Goal: Navigation & Orientation: Find specific page/section

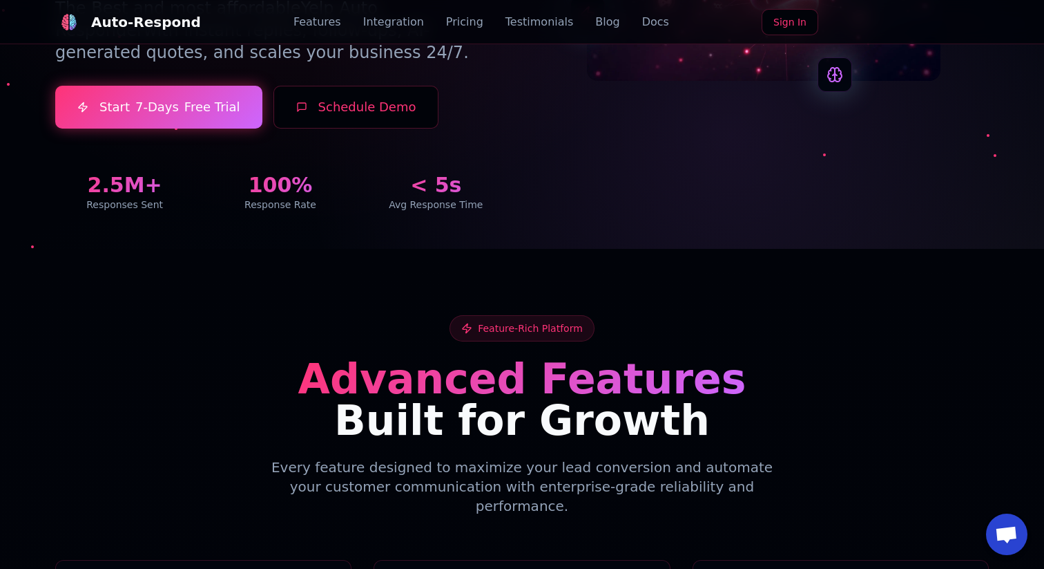
scroll to position [50, 0]
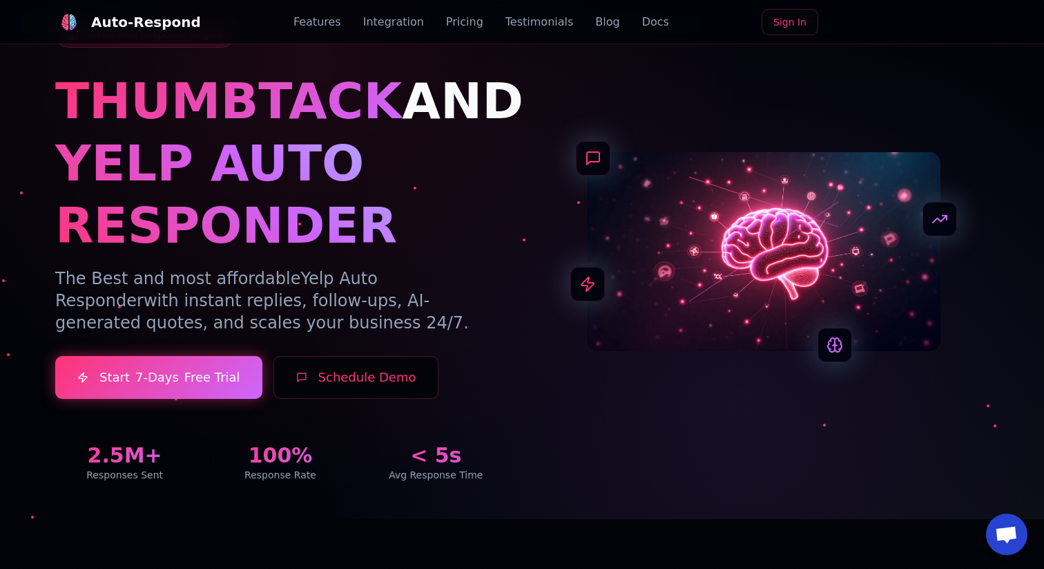
click at [450, 24] on link "Pricing" at bounding box center [464, 22] width 37 height 17
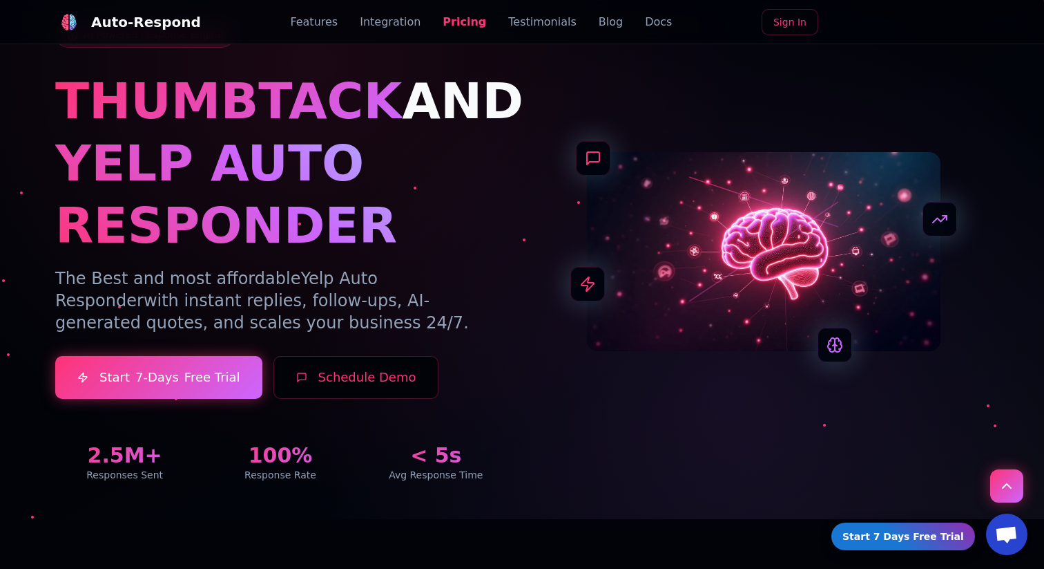
scroll to position [2654, 0]
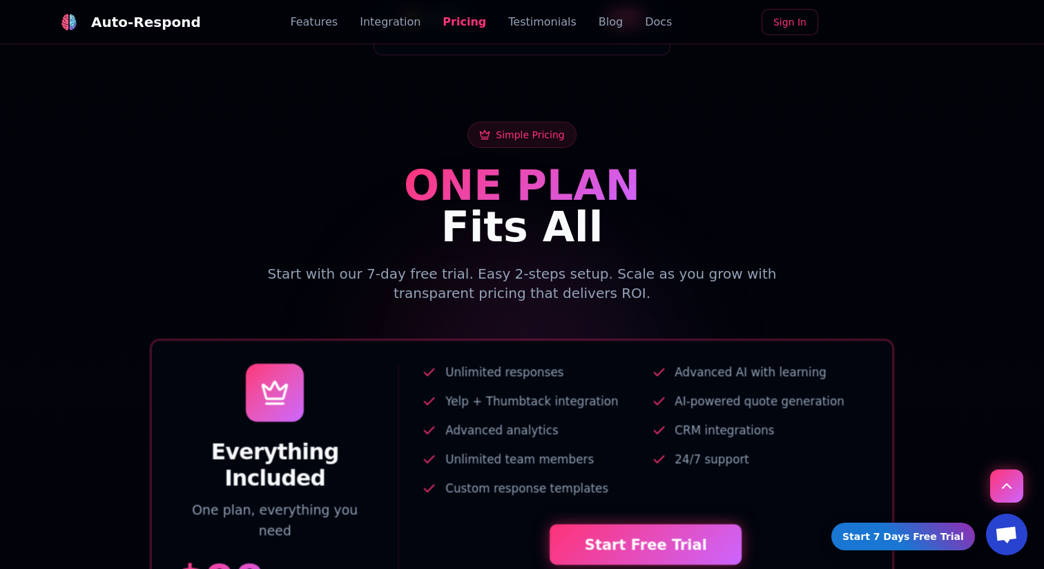
click at [783, 24] on link "Sign In" at bounding box center [790, 22] width 57 height 26
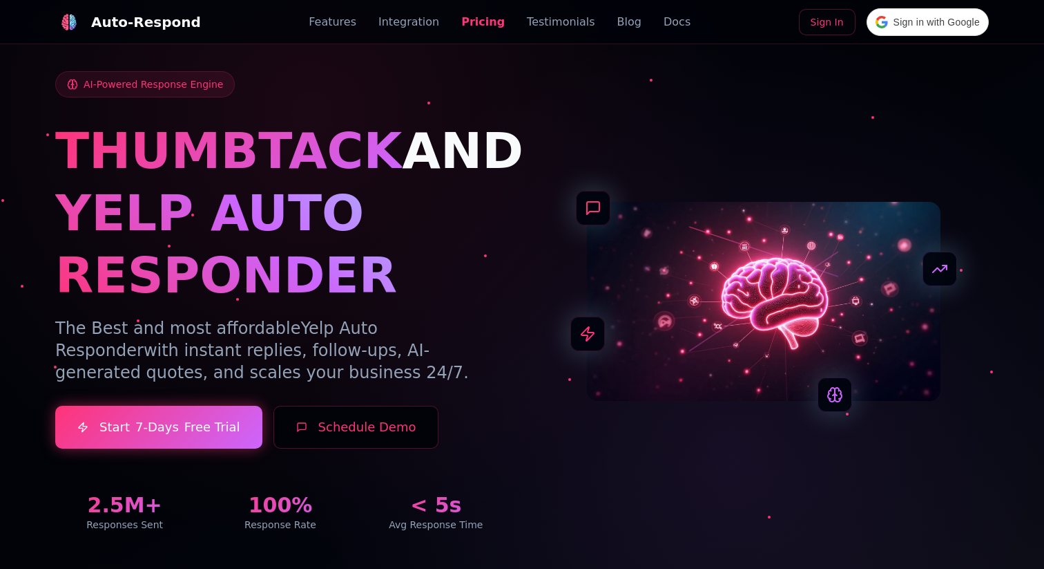
scroll to position [2654, 0]
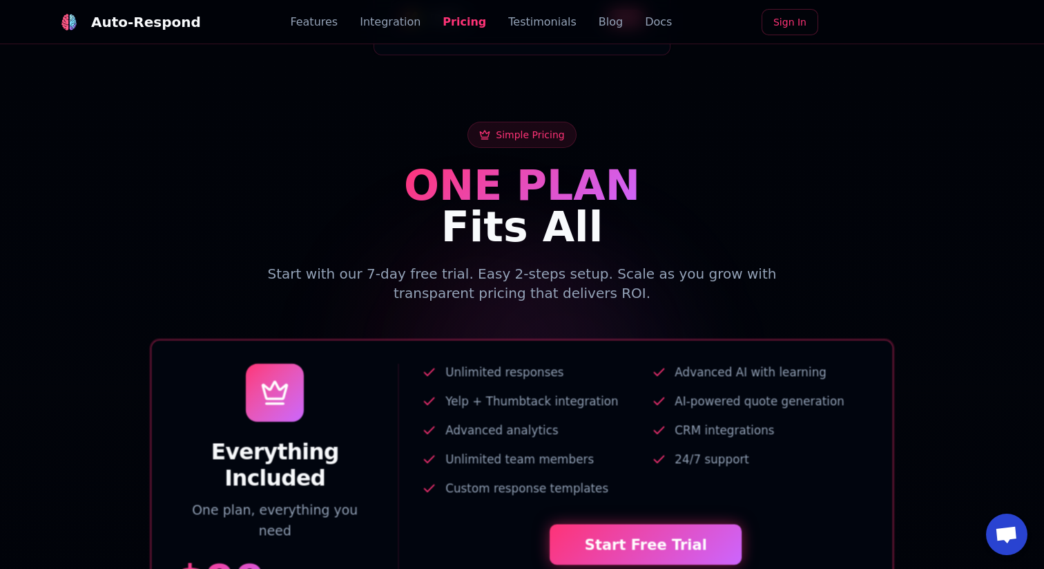
click at [522, 128] on span "Simple Pricing" at bounding box center [530, 135] width 68 height 14
click at [543, 25] on link "Testimonials" at bounding box center [542, 22] width 68 height 17
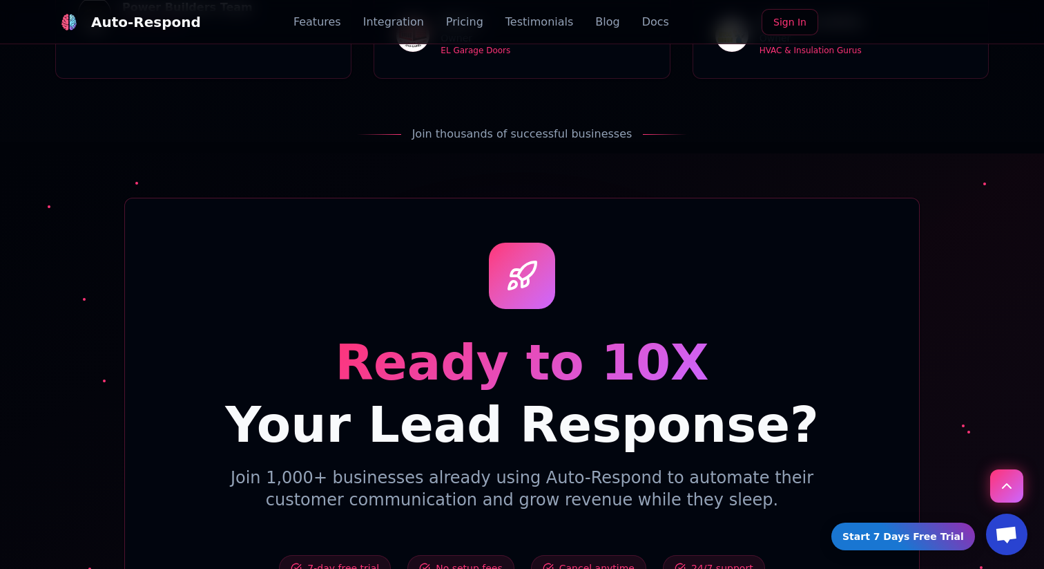
scroll to position [4277, 0]
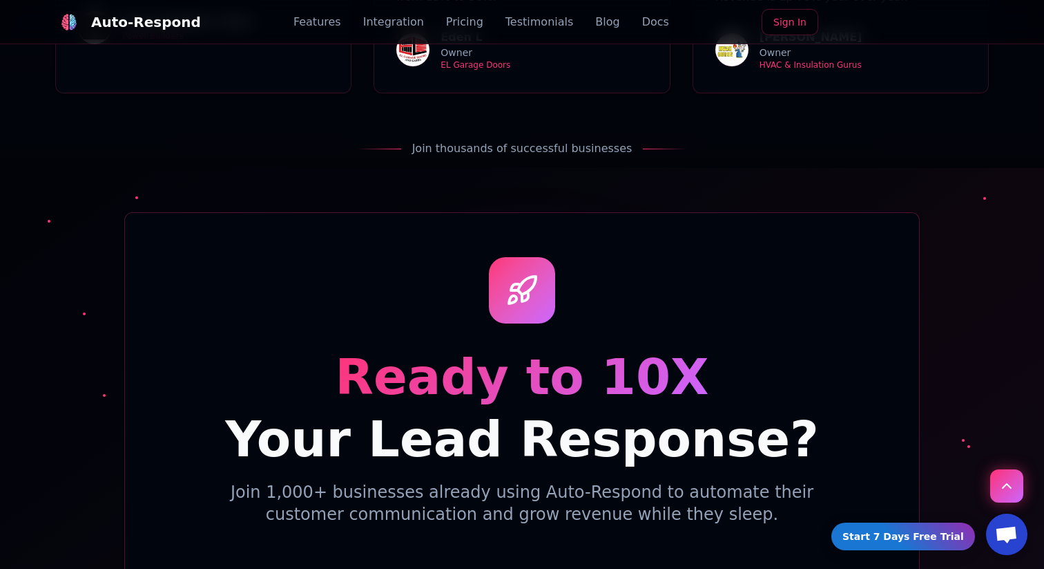
click at [785, 24] on link "Sign In" at bounding box center [790, 22] width 57 height 26
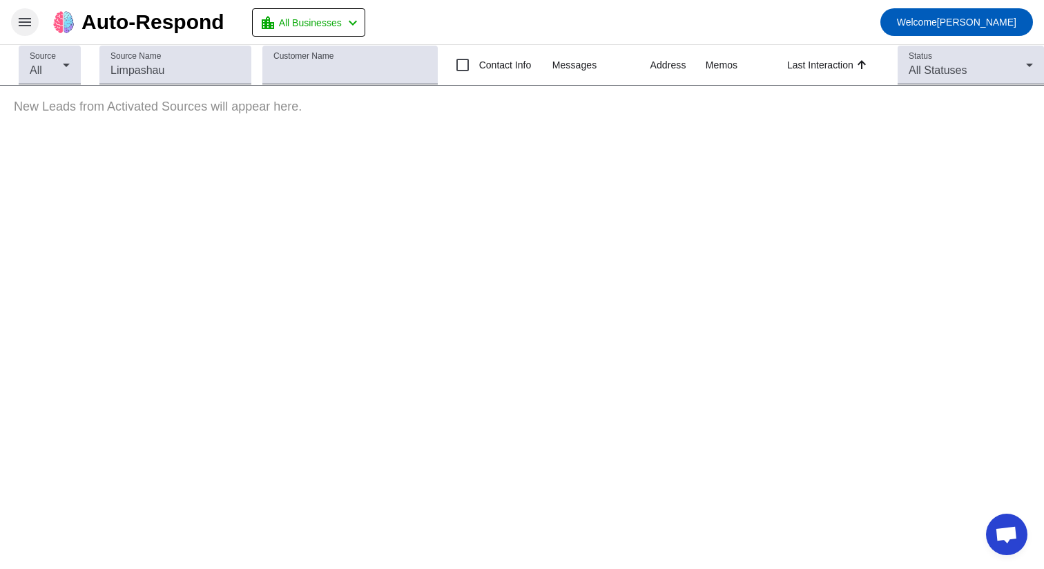
click at [23, 22] on mat-icon "menu" at bounding box center [25, 22] width 17 height 17
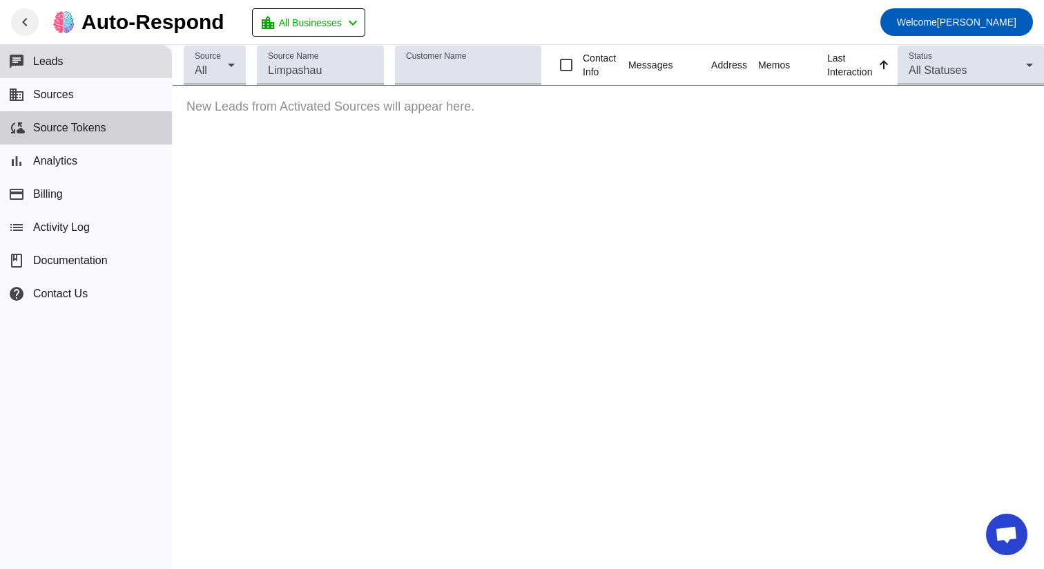
click at [59, 132] on span "Source Tokens" at bounding box center [69, 128] width 73 height 12
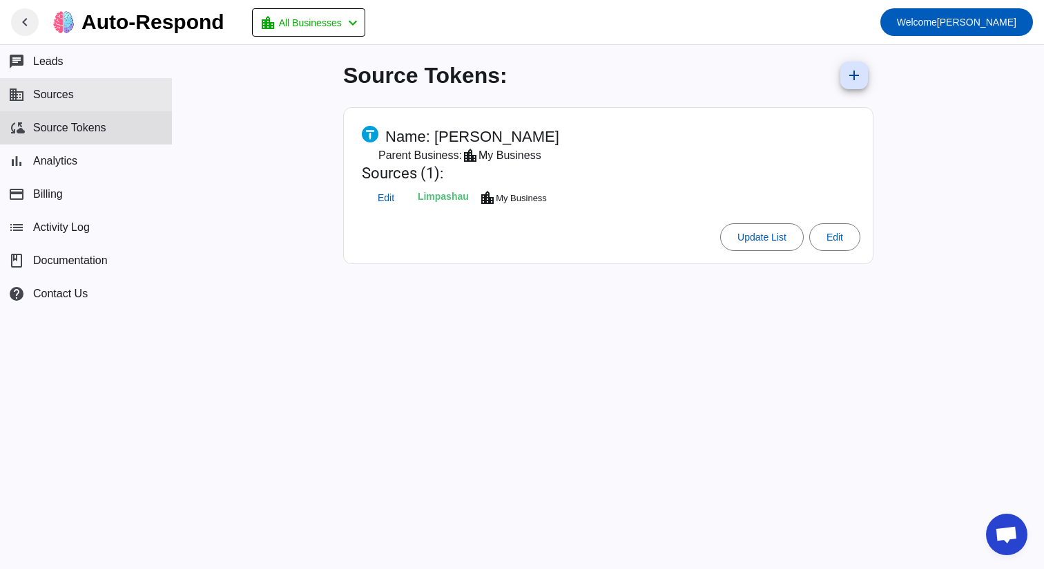
click at [59, 100] on span "Sources" at bounding box center [53, 94] width 41 height 12
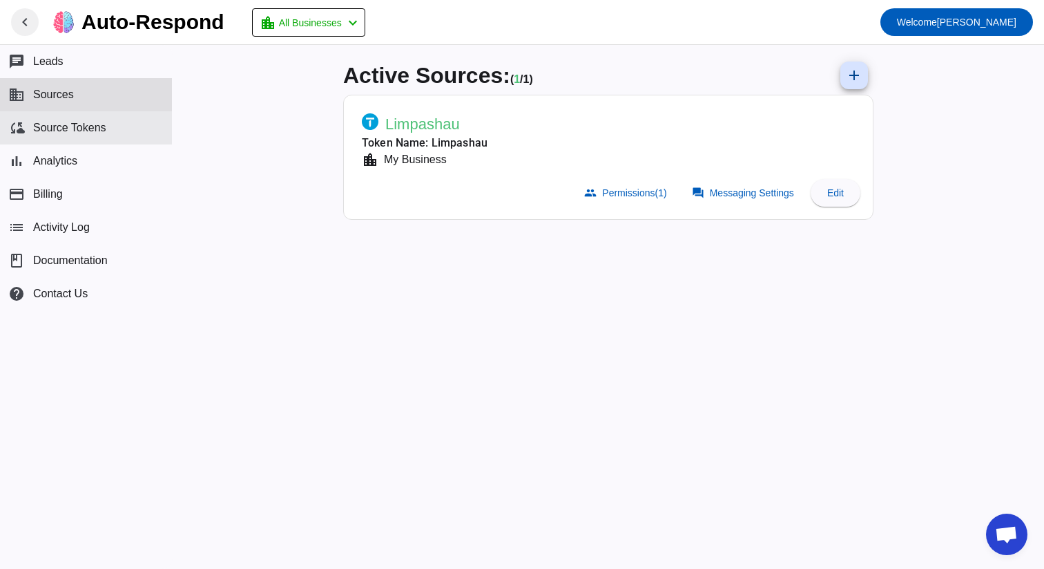
click at [61, 119] on button "cloud_sync Source Tokens" at bounding box center [86, 127] width 172 height 33
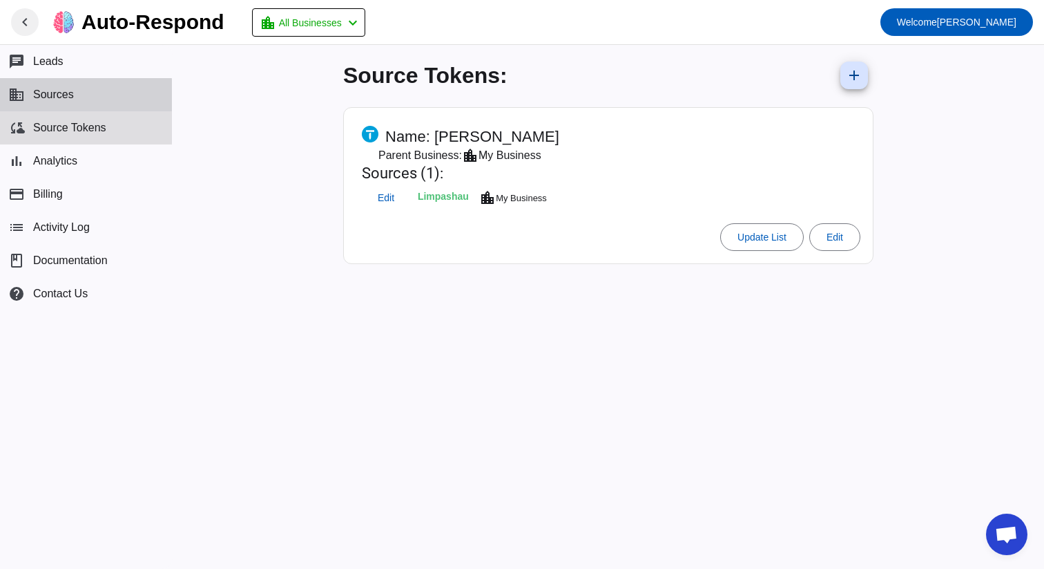
click at [81, 95] on button "business Sources" at bounding box center [86, 94] width 172 height 33
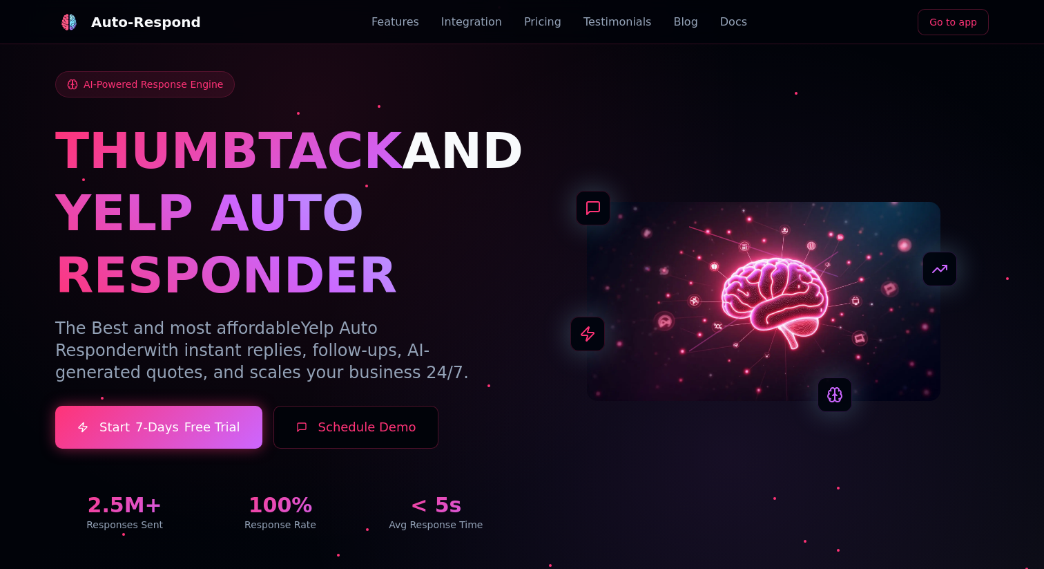
scroll to position [4277, 0]
